Goal: Task Accomplishment & Management: Manage account settings

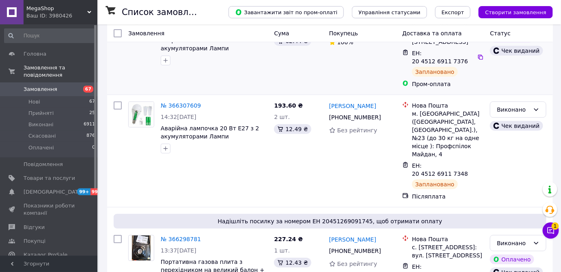
scroll to position [147, 0]
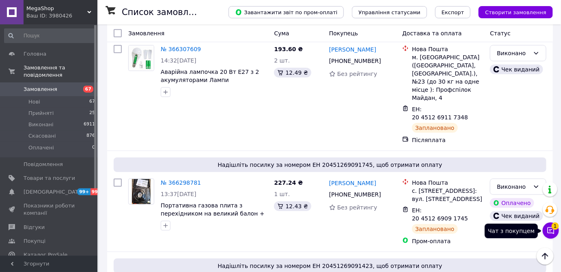
click at [551, 229] on icon at bounding box center [551, 231] width 8 height 8
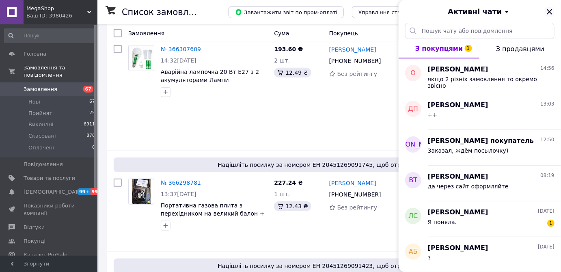
click at [551, 11] on icon "Закрити" at bounding box center [550, 12] width 10 height 10
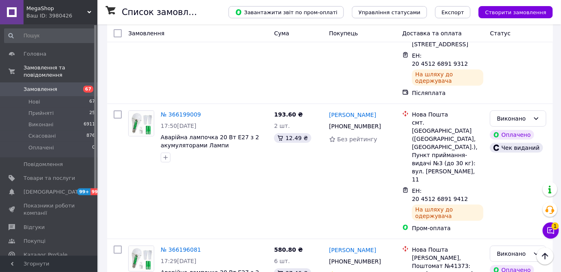
scroll to position [6904, 0]
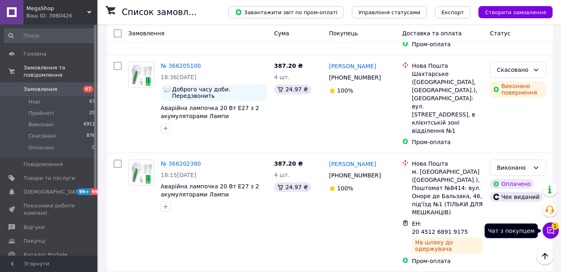
click at [554, 228] on span "1" at bounding box center [555, 226] width 7 height 7
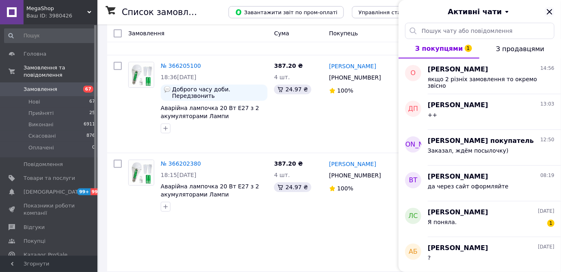
click at [552, 11] on icon "Закрити" at bounding box center [550, 12] width 10 height 10
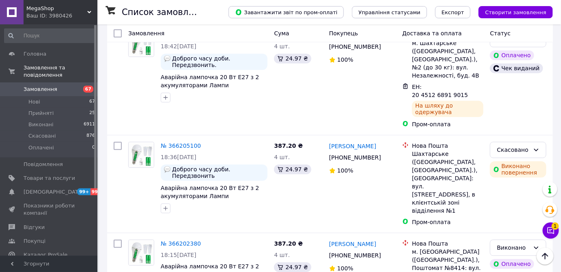
scroll to position [6682, 0]
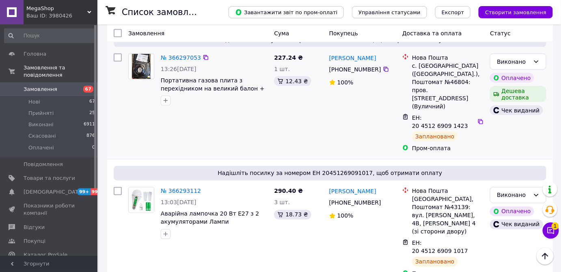
scroll to position [369, 0]
